Goal: Task Accomplishment & Management: Use online tool/utility

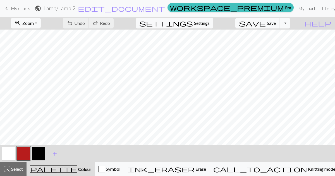
click at [26, 154] on button "button" at bounding box center [23, 153] width 13 height 13
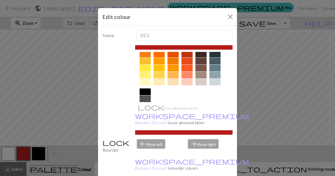
scroll to position [82, 0]
click at [161, 76] on div at bounding box center [159, 74] width 11 height 7
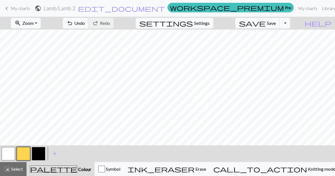
click at [40, 156] on button "button" at bounding box center [38, 153] width 13 height 13
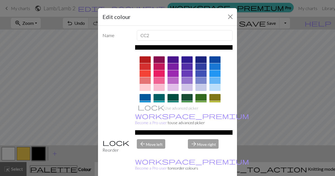
click at [147, 61] on div at bounding box center [145, 59] width 11 height 7
